Goal: Navigation & Orientation: Understand site structure

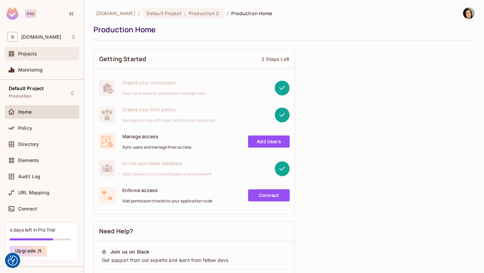
click at [37, 54] on div "Projects" at bounding box center [47, 53] width 58 height 5
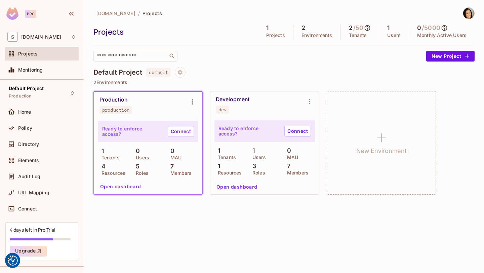
click at [153, 102] on div "Production production" at bounding box center [142, 104] width 86 height 17
click at [123, 186] on button "Open dashboard" at bounding box center [120, 186] width 46 height 11
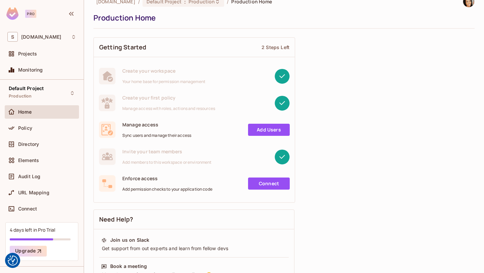
scroll to position [10, 0]
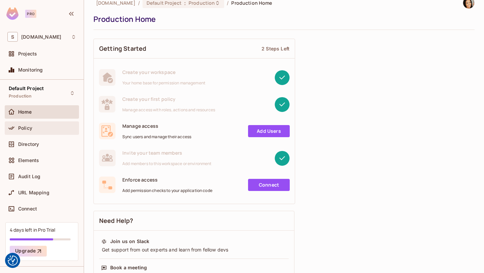
click at [26, 127] on span "Policy" at bounding box center [25, 127] width 14 height 5
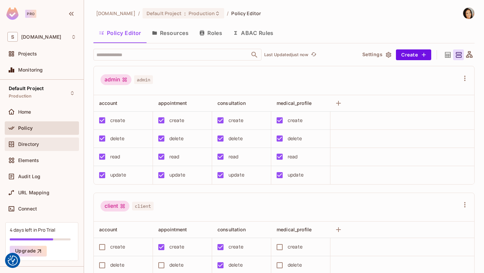
click at [37, 146] on span "Directory" at bounding box center [28, 143] width 21 height 5
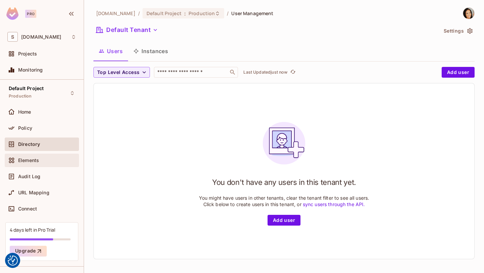
click at [34, 160] on span "Elements" at bounding box center [28, 160] width 21 height 5
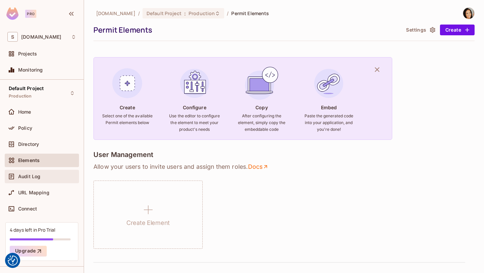
click at [34, 179] on span "Audit Log" at bounding box center [29, 176] width 22 height 5
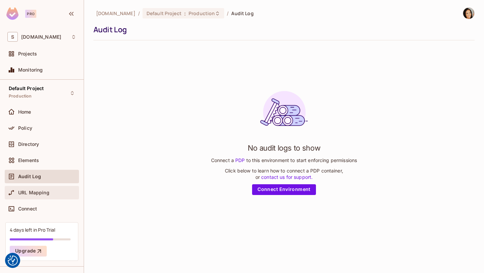
click at [36, 193] on span "URL Mapping" at bounding box center [33, 192] width 31 height 5
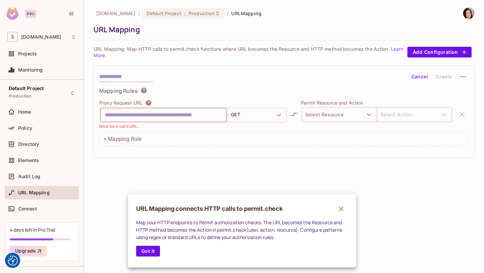
drag, startPoint x: 81, startPoint y: 179, endPoint x: 80, endPoint y: 217, distance: 38.0
click at [80, 217] on div at bounding box center [242, 136] width 484 height 273
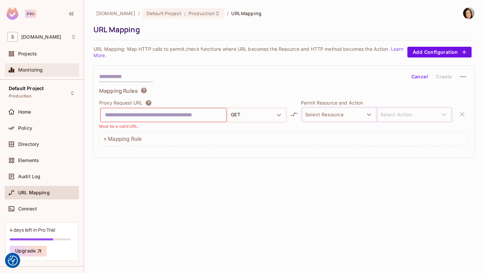
click at [28, 73] on span "Monitoring" at bounding box center [30, 69] width 25 height 5
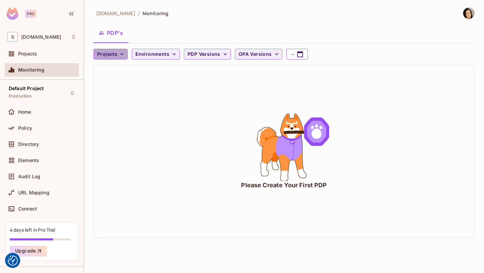
click at [125, 54] on button "Projects" at bounding box center [110, 54] width 34 height 11
click at [124, 54] on div at bounding box center [242, 136] width 484 height 273
click at [27, 55] on span "Projects" at bounding box center [27, 53] width 19 height 5
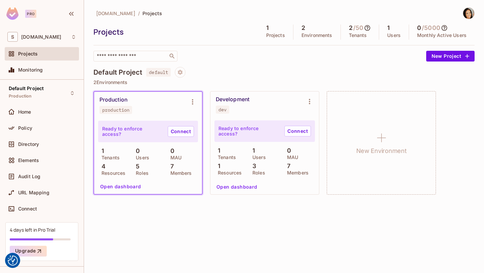
click at [388, 26] on h5 "1" at bounding box center [388, 28] width 2 height 7
click at [299, 30] on div "2 Environments" at bounding box center [316, 32] width 47 height 15
click at [27, 36] on span "[DOMAIN_NAME]" at bounding box center [41, 36] width 40 height 5
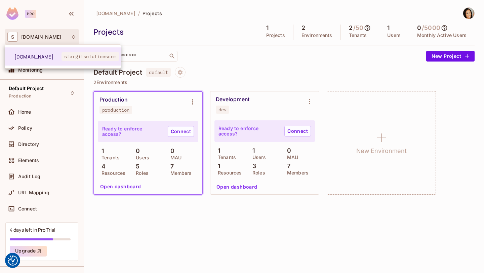
click at [27, 36] on div at bounding box center [242, 136] width 484 height 273
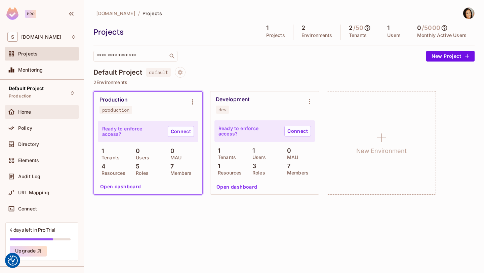
click at [25, 115] on div "Home" at bounding box center [41, 112] width 69 height 8
